Goal: Task Accomplishment & Management: Manage account settings

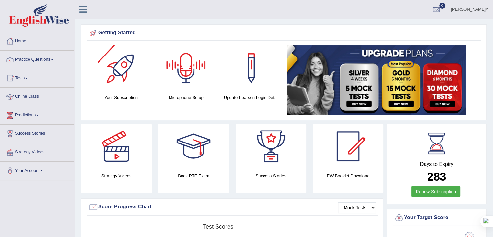
click at [20, 96] on link "Online Class" at bounding box center [37, 95] width 74 height 16
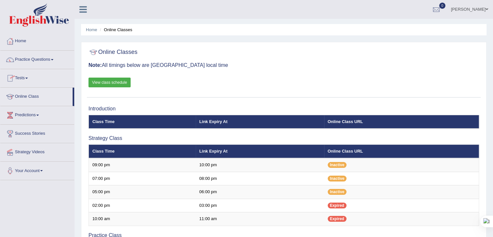
click at [455, 6] on link "Anisha Maharjan" at bounding box center [469, 8] width 47 height 17
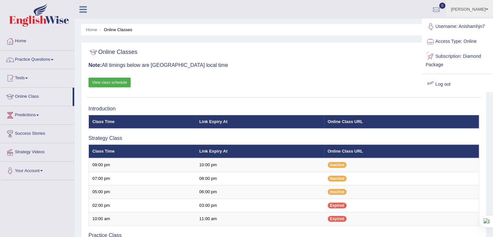
click at [446, 86] on link "Log out" at bounding box center [457, 84] width 70 height 15
